Goal: Information Seeking & Learning: Check status

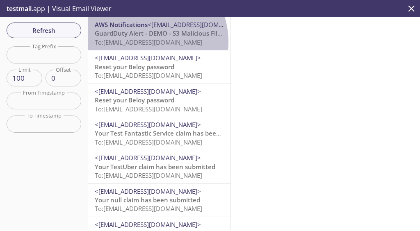
click at [139, 42] on span "To: [EMAIL_ADDRESS][DOMAIN_NAME]" at bounding box center [149, 42] width 108 height 8
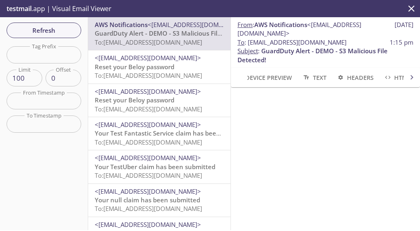
drag, startPoint x: 248, startPoint y: 43, endPoint x: 374, endPoint y: 42, distance: 126.0
click at [374, 42] on span "To : kqy9w.gaurddutycheck@inbox.testmail.app 1:15 pm" at bounding box center [326, 42] width 176 height 9
copy span "[EMAIL_ADDRESS][DOMAIN_NAME]"
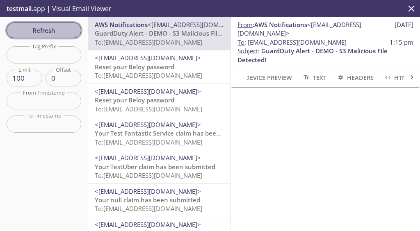
click at [67, 32] on span "Refresh" at bounding box center [44, 30] width 62 height 11
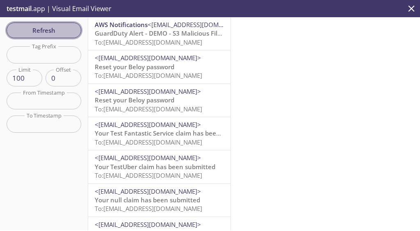
click at [58, 34] on span "Refresh" at bounding box center [44, 30] width 62 height 11
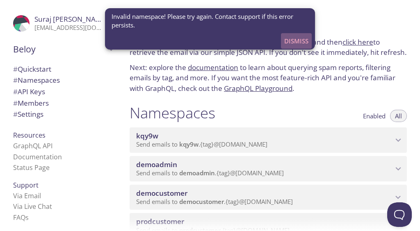
click at [295, 39] on span "Dismiss" at bounding box center [296, 41] width 24 height 11
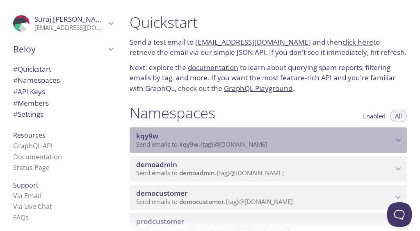
click at [313, 139] on span "kqy9w" at bounding box center [264, 136] width 257 height 9
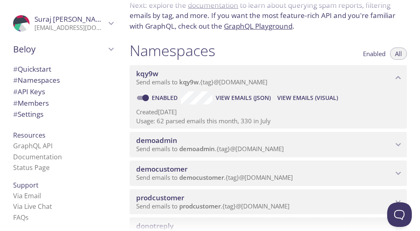
scroll to position [63, 0]
click at [307, 96] on span "View Emails (Visual)" at bounding box center [307, 98] width 61 height 10
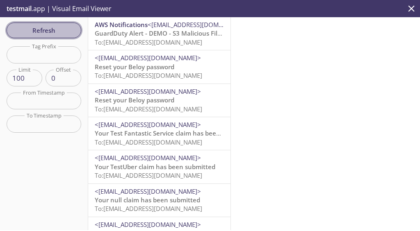
click at [50, 30] on span "Refresh" at bounding box center [44, 30] width 62 height 11
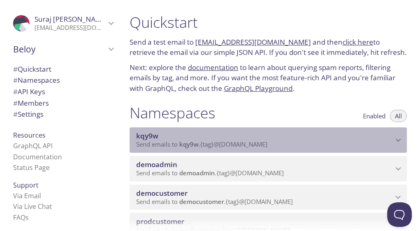
click at [385, 138] on span "kqy9w" at bounding box center [264, 136] width 257 height 9
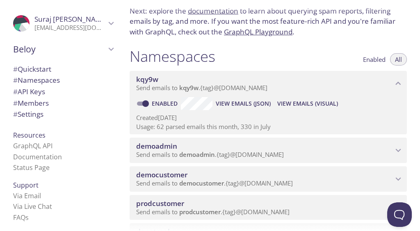
scroll to position [57, 0]
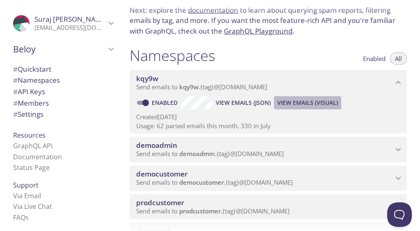
click at [301, 103] on span "View Emails (Visual)" at bounding box center [307, 103] width 61 height 10
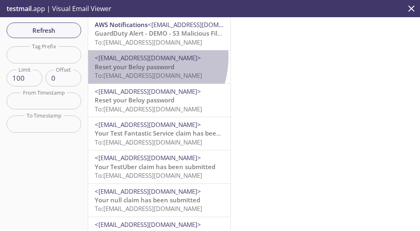
click at [135, 57] on span "<[EMAIL_ADDRESS][DOMAIN_NAME]>" at bounding box center [148, 58] width 106 height 8
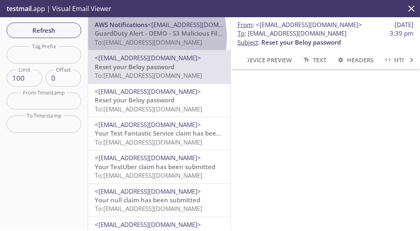
click at [122, 37] on span "GuardDuty Alert - DEMO - S3 Malicious File Detected!" at bounding box center [173, 33] width 157 height 8
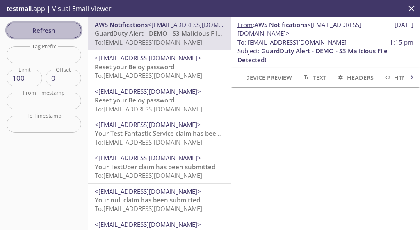
click at [46, 33] on span "Refresh" at bounding box center [44, 30] width 62 height 11
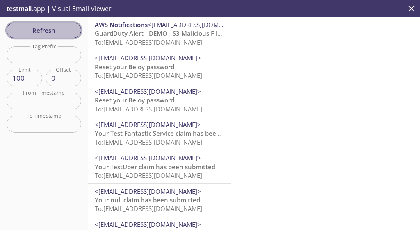
click at [59, 32] on span "Refresh" at bounding box center [44, 30] width 62 height 11
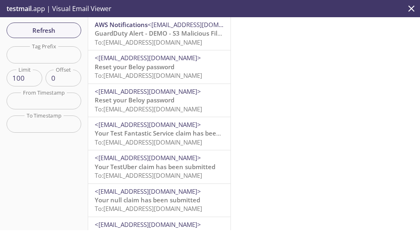
click at [132, 41] on span "To: [EMAIL_ADDRESS][DOMAIN_NAME]" at bounding box center [149, 42] width 108 height 8
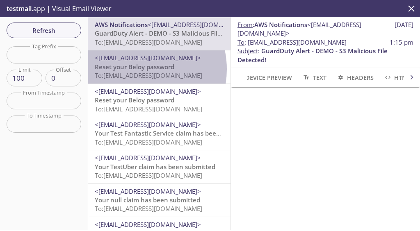
click at [134, 69] on span "Reset your Beloy password" at bounding box center [135, 67] width 80 height 8
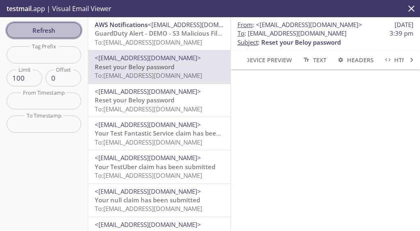
click at [61, 27] on span "Refresh" at bounding box center [44, 30] width 62 height 11
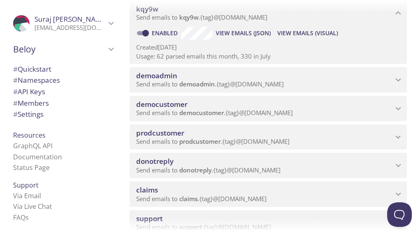
scroll to position [125, 0]
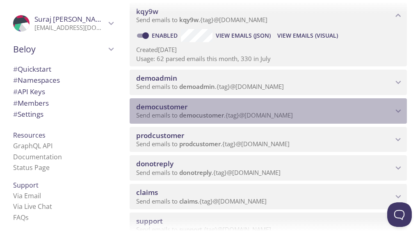
click at [393, 110] on icon "democustomer namespace" at bounding box center [398, 111] width 11 height 11
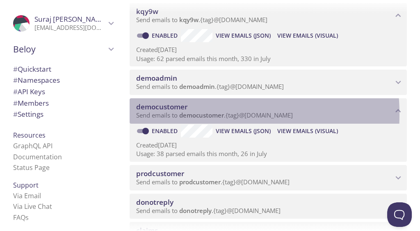
drag, startPoint x: 184, startPoint y: 115, endPoint x: 195, endPoint y: 115, distance: 10.7
click at [195, 115] on span "democustomer" at bounding box center [201, 115] width 45 height 8
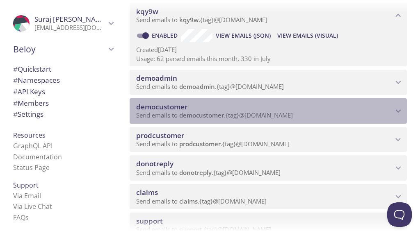
click at [396, 111] on icon "democustomer namespace" at bounding box center [398, 111] width 5 height 3
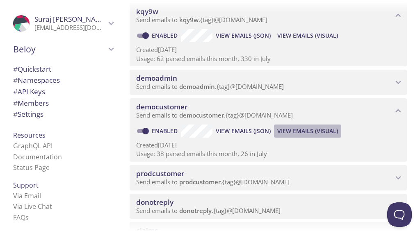
click at [314, 133] on span "View Emails (Visual)" at bounding box center [307, 131] width 61 height 10
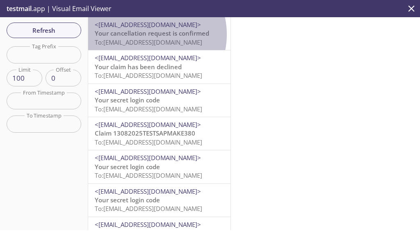
click at [147, 34] on span "Your cancellation request is confirmed" at bounding box center [152, 33] width 115 height 8
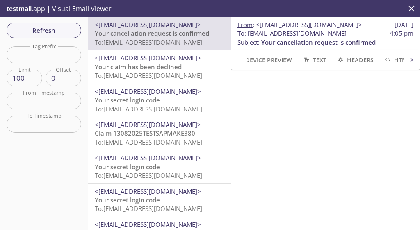
scroll to position [0, 14]
drag, startPoint x: 238, startPoint y: 43, endPoint x: 401, endPoint y: 42, distance: 162.5
click at [347, 38] on span "To : [EMAIL_ADDRESS][DOMAIN_NAME]" at bounding box center [292, 33] width 109 height 9
copy span "[EMAIL_ADDRESS][DOMAIN_NAME]"
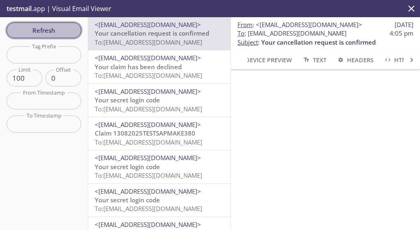
click at [51, 30] on span "Refresh" at bounding box center [44, 30] width 62 height 11
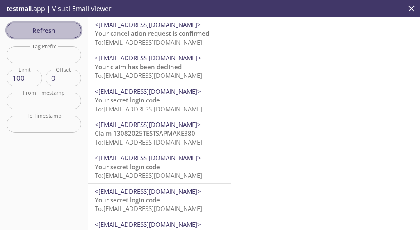
click at [60, 31] on span "Refresh" at bounding box center [44, 30] width 62 height 11
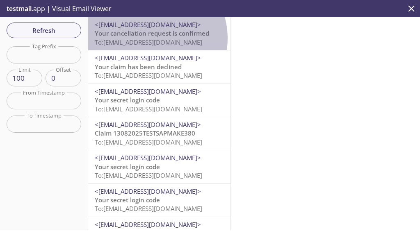
click at [146, 39] on span "To: [EMAIL_ADDRESS][DOMAIN_NAME]" at bounding box center [149, 42] width 108 height 8
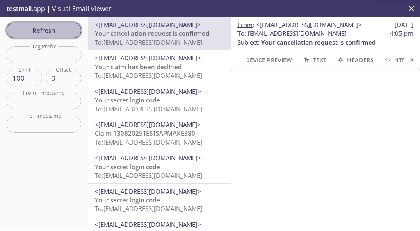
click at [32, 32] on span "Refresh" at bounding box center [44, 30] width 62 height 11
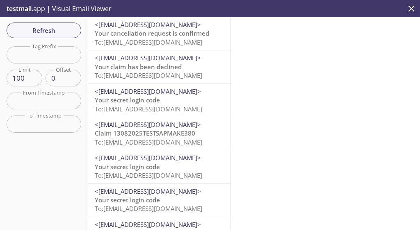
click at [133, 39] on span "To: [EMAIL_ADDRESS][DOMAIN_NAME]" at bounding box center [149, 42] width 108 height 8
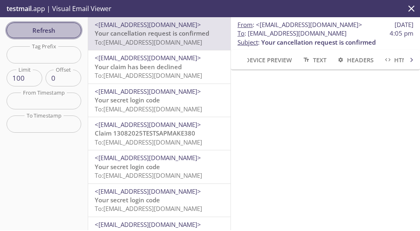
click at [62, 32] on span "Refresh" at bounding box center [44, 30] width 62 height 11
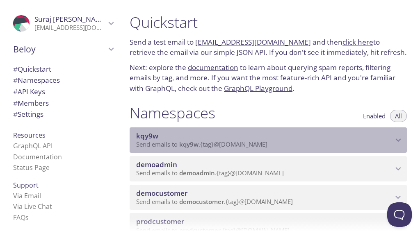
click at [345, 144] on p "Send emails to kqy9w . {tag} @inbox.testmail.app" at bounding box center [264, 145] width 257 height 8
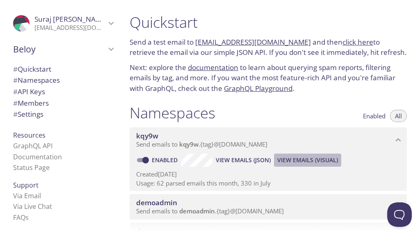
click at [320, 159] on span "View Emails (Visual)" at bounding box center [307, 161] width 61 height 10
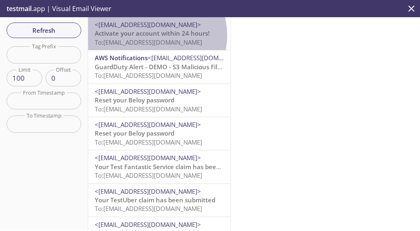
click at [154, 35] on span "Activate your account within 24 hours!" at bounding box center [152, 33] width 115 height 8
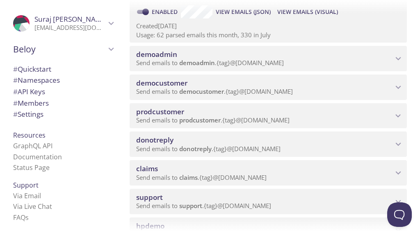
scroll to position [148, 0]
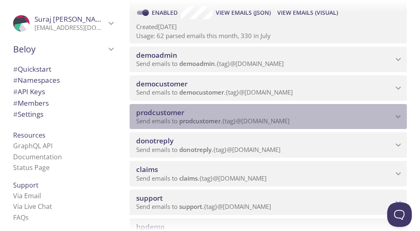
click at [318, 115] on span "prodcustomer" at bounding box center [264, 112] width 257 height 9
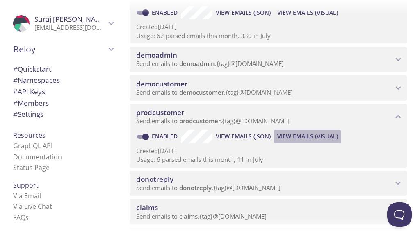
click at [322, 135] on span "View Emails (Visual)" at bounding box center [307, 137] width 61 height 10
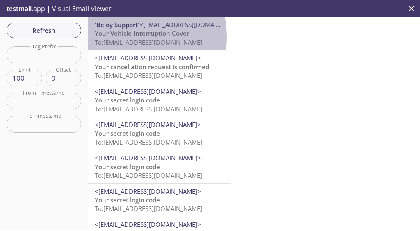
click at [122, 37] on span "Your Vehicle Interruption Cover" at bounding box center [142, 33] width 94 height 8
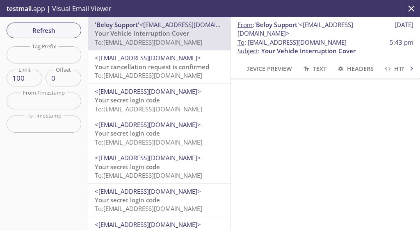
scroll to position [354, 0]
